Goal: Transaction & Acquisition: Purchase product/service

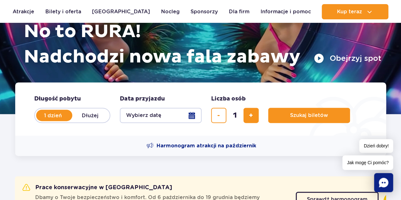
scroll to position [95, 0]
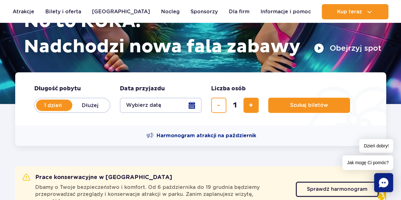
click at [144, 105] on button "Wybierz datę" at bounding box center [161, 105] width 82 height 15
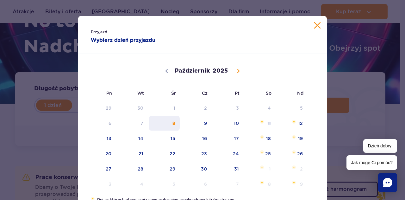
click at [171, 122] on span "8" at bounding box center [165, 123] width 32 height 15
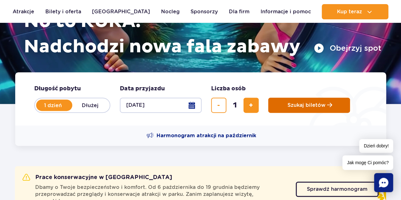
click at [311, 105] on span "Szukaj biletów" at bounding box center [306, 105] width 38 height 6
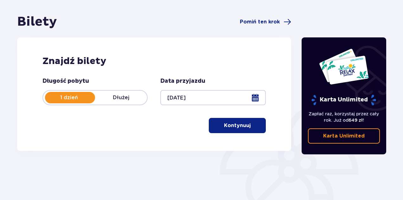
scroll to position [95, 0]
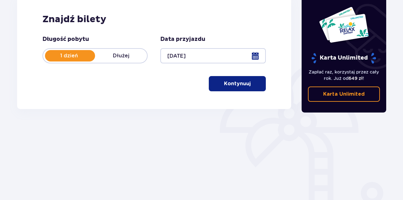
click at [232, 85] on p "Kontynuuj" at bounding box center [237, 83] width 27 height 7
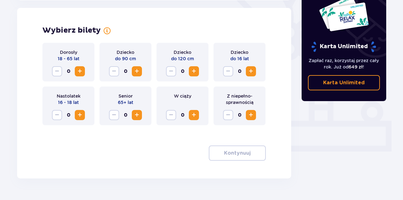
scroll to position [176, 0]
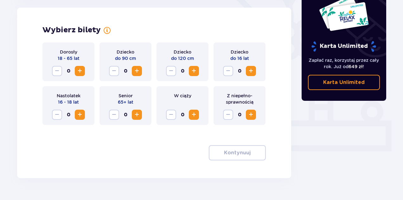
click at [80, 69] on span "Zwiększ" at bounding box center [80, 71] width 8 height 8
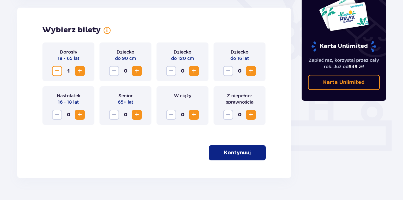
click at [232, 151] on p "Kontynuuj" at bounding box center [237, 152] width 27 height 7
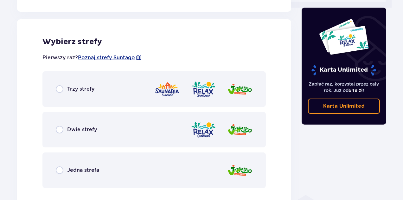
scroll to position [324, 0]
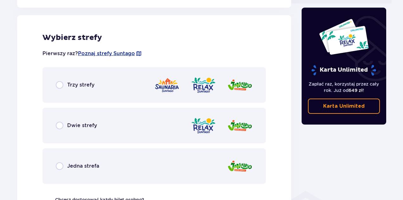
click at [59, 84] on input "radio" at bounding box center [60, 85] width 8 height 8
radio input "true"
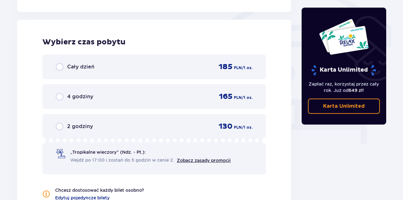
scroll to position [544, 0]
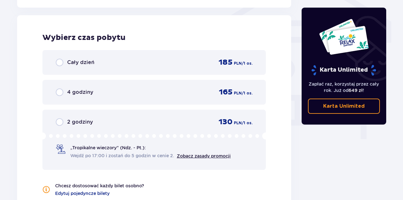
click at [57, 61] on input "radio" at bounding box center [60, 63] width 8 height 8
radio input "true"
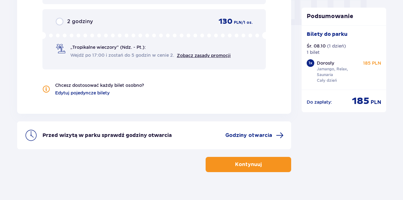
scroll to position [654, 0]
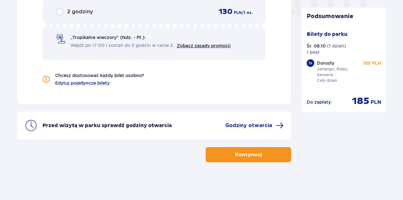
click at [250, 156] on p "Kontynuuj" at bounding box center [248, 154] width 27 height 7
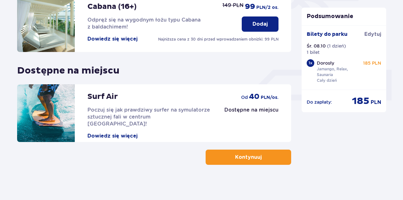
scroll to position [229, 0]
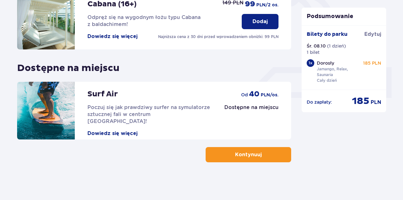
click at [249, 154] on p "Kontynuuj" at bounding box center [248, 154] width 27 height 7
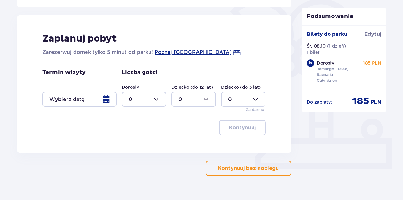
scroll to position [172, 0]
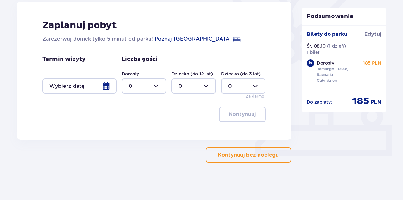
click at [254, 152] on p "Kontynuuj bez noclegu" at bounding box center [248, 154] width 61 height 7
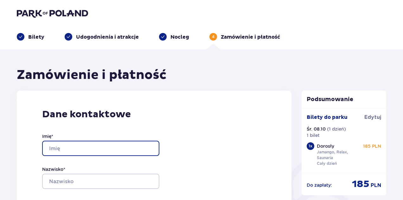
click at [75, 144] on input "Imię *" at bounding box center [100, 148] width 117 height 15
type input "Marcin"
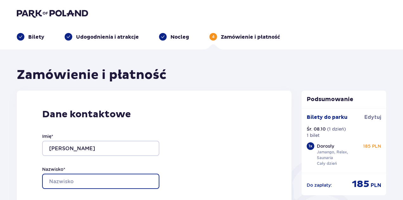
click at [74, 183] on input "Nazwisko *" at bounding box center [100, 181] width 117 height 15
type input "Miazek"
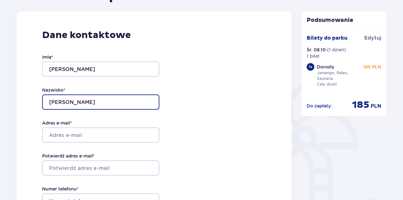
scroll to position [95, 0]
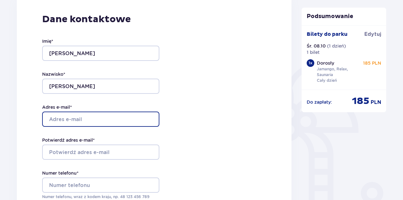
click at [68, 121] on input "Adres e-mail *" at bounding box center [100, 119] width 117 height 15
type input "marcin.miazek@gmail.com"
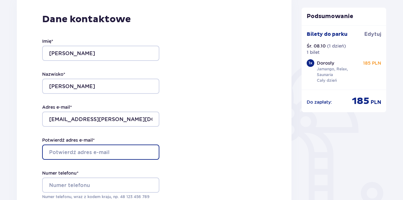
click at [76, 150] on input "Potwierdź adres e-mail *" at bounding box center [100, 151] width 117 height 15
click at [79, 152] on input "Potwierdź adres e-mail *" at bounding box center [100, 151] width 117 height 15
type input "marcin.miazek@gmail.com"
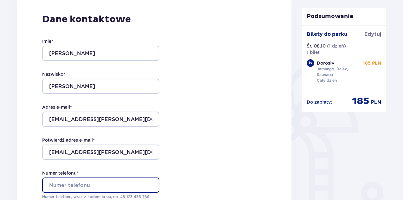
click at [83, 188] on input "Numer telefonu *" at bounding box center [100, 184] width 117 height 15
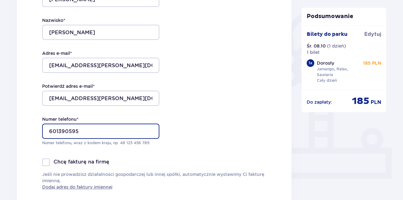
scroll to position [158, 0]
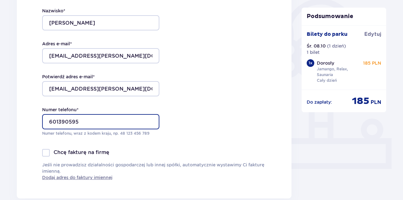
type input "601390595"
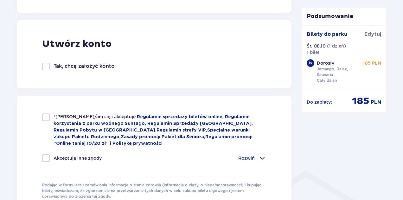
scroll to position [348, 0]
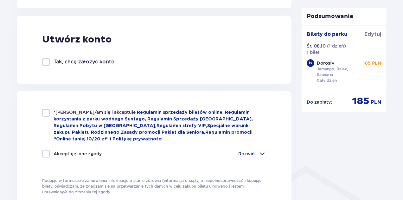
click at [49, 111] on div at bounding box center [46, 113] width 8 height 8
checkbox input "true"
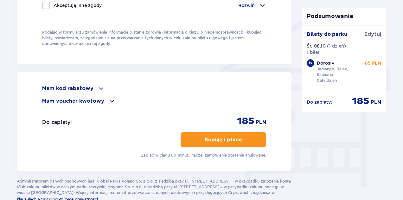
scroll to position [507, 0]
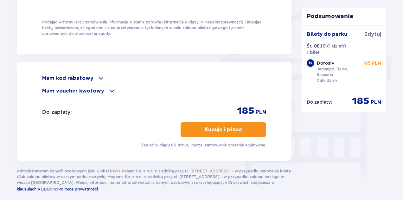
click at [231, 122] on button "Kupuję i płacę" at bounding box center [224, 129] width 86 height 15
